Goal: Complete application form

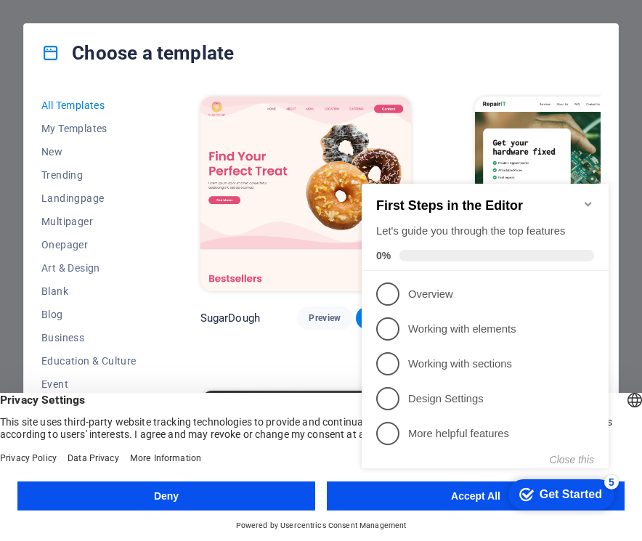
click at [559, 494] on div "checkmark Get Started 5" at bounding box center [561, 494] width 106 height 30
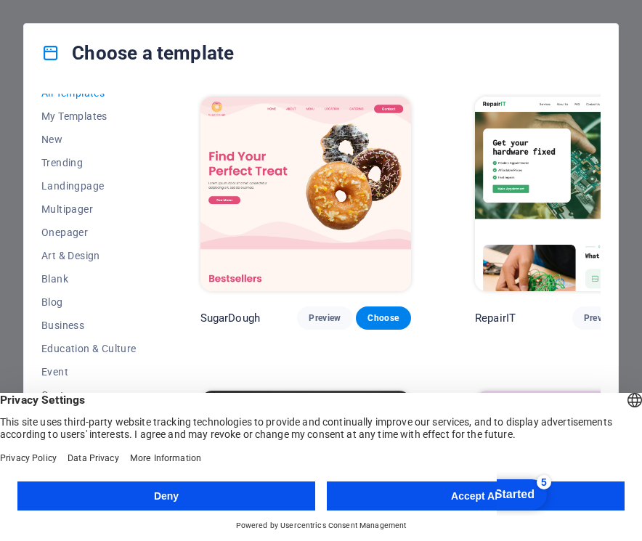
scroll to position [198, 0]
